Goal: Task Accomplishment & Management: Manage account settings

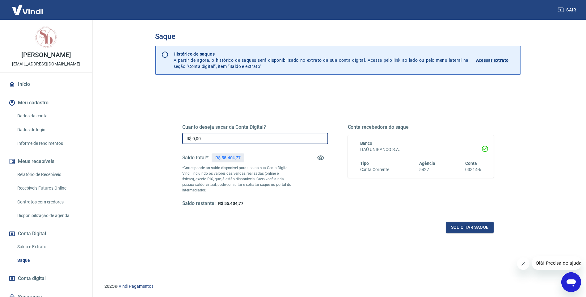
click at [230, 140] on input "R$ 0,00" at bounding box center [255, 138] width 146 height 11
type input "R$ 4.404,77"
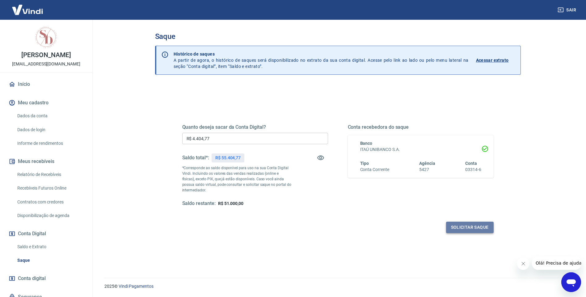
click at [476, 224] on button "Solicitar saque" at bounding box center [470, 227] width 48 height 11
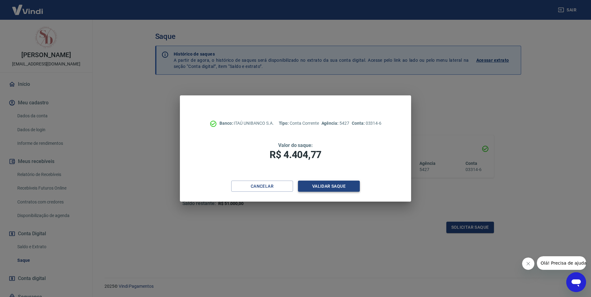
click at [327, 183] on button "Validar saque" at bounding box center [329, 186] width 62 height 11
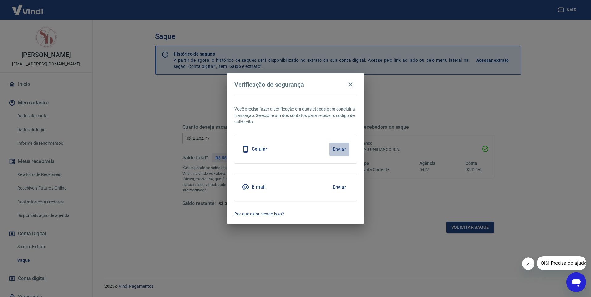
click at [338, 147] on button "Enviar" at bounding box center [339, 149] width 20 height 13
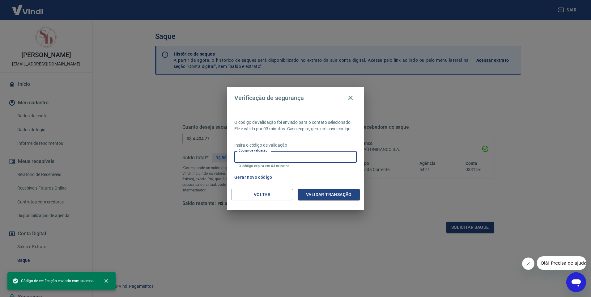
click at [282, 157] on input "Código de validação" at bounding box center [295, 156] width 122 height 11
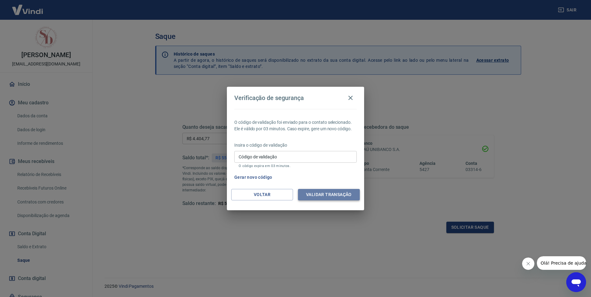
click at [331, 194] on button "Validar transação" at bounding box center [329, 194] width 62 height 11
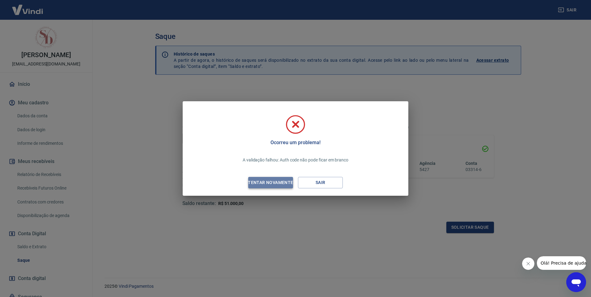
click at [278, 181] on div "Tentar novamente" at bounding box center [270, 183] width 60 height 8
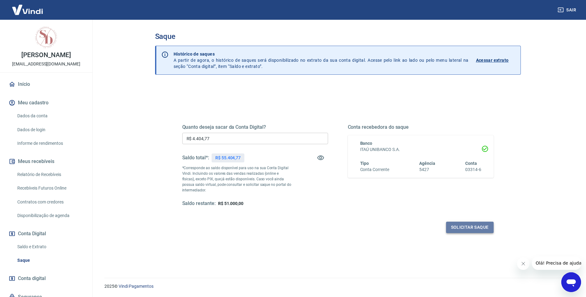
click at [477, 230] on button "Solicitar saque" at bounding box center [470, 227] width 48 height 11
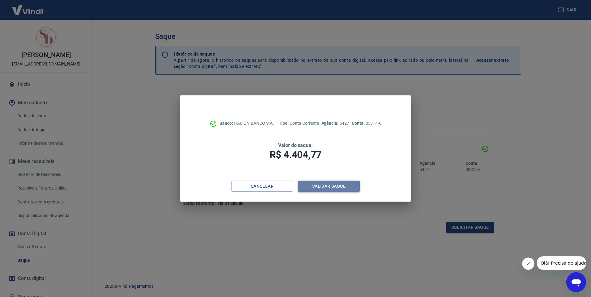
click at [334, 187] on button "Validar saque" at bounding box center [329, 186] width 62 height 11
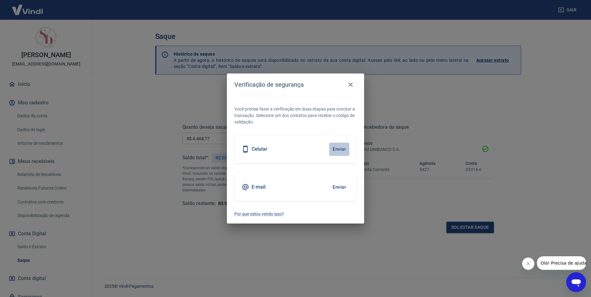
click at [338, 151] on button "Enviar" at bounding box center [339, 149] width 20 height 13
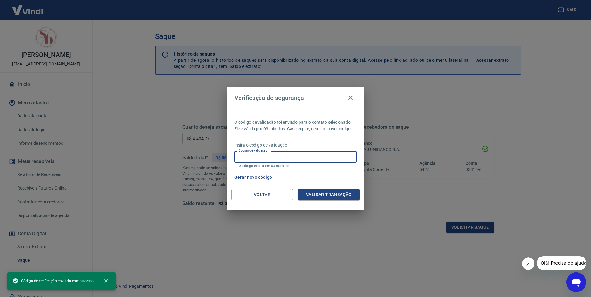
click at [297, 158] on input "Código de validação" at bounding box center [295, 156] width 122 height 11
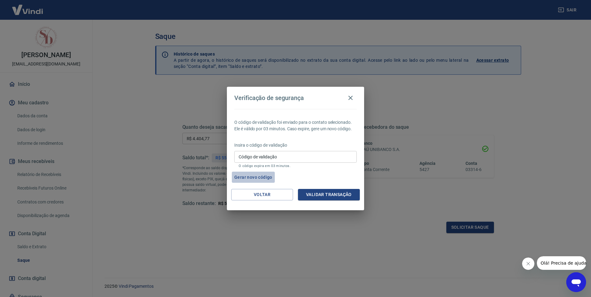
click at [251, 178] on button "Gerar novo código" at bounding box center [253, 177] width 43 height 11
click at [256, 156] on input "Código de validação" at bounding box center [295, 156] width 122 height 11
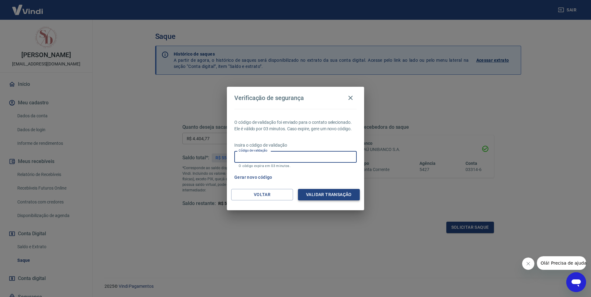
click at [325, 191] on button "Validar transação" at bounding box center [329, 194] width 62 height 11
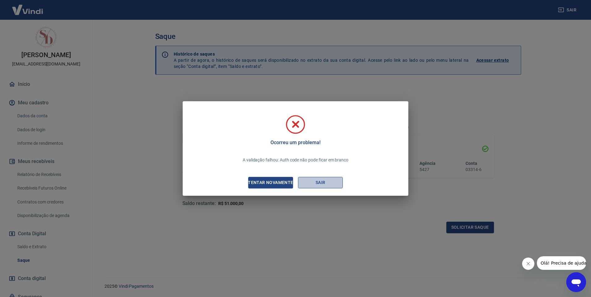
click at [320, 182] on button "Sair" at bounding box center [320, 182] width 45 height 11
